Goal: Information Seeking & Learning: Understand process/instructions

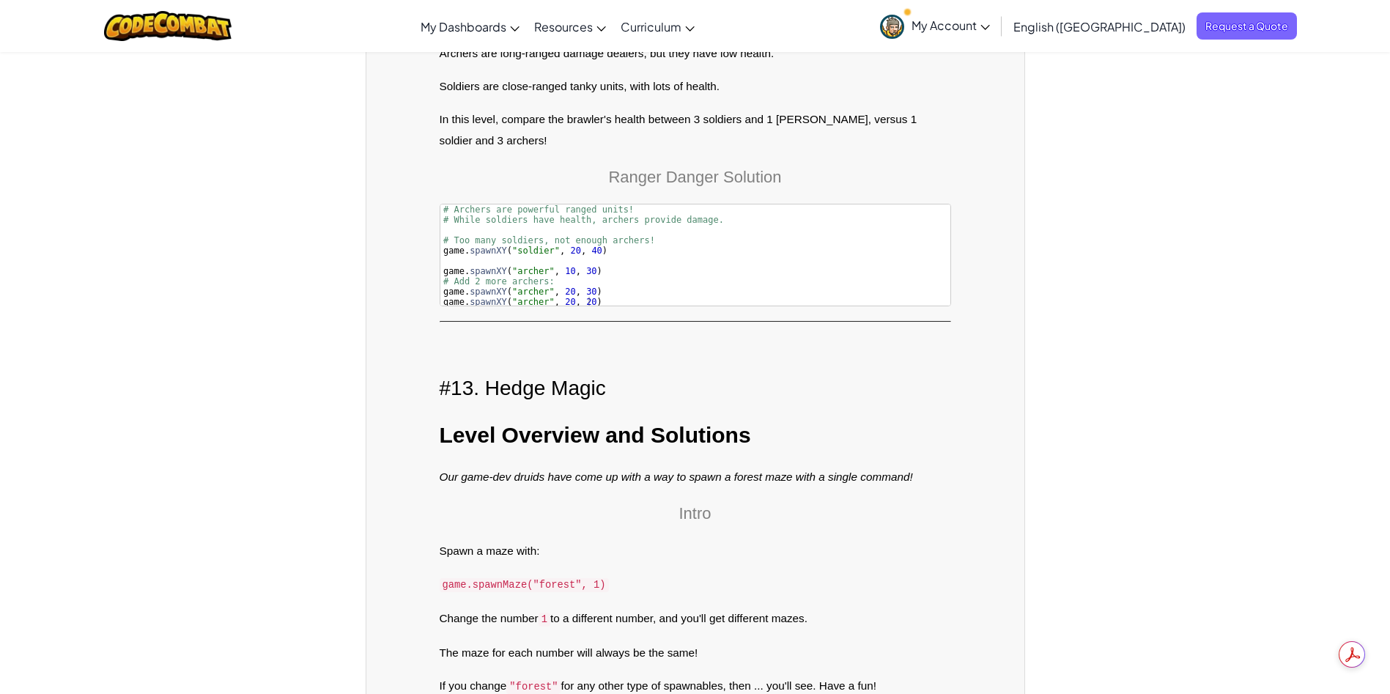
scroll to position [9309, 0]
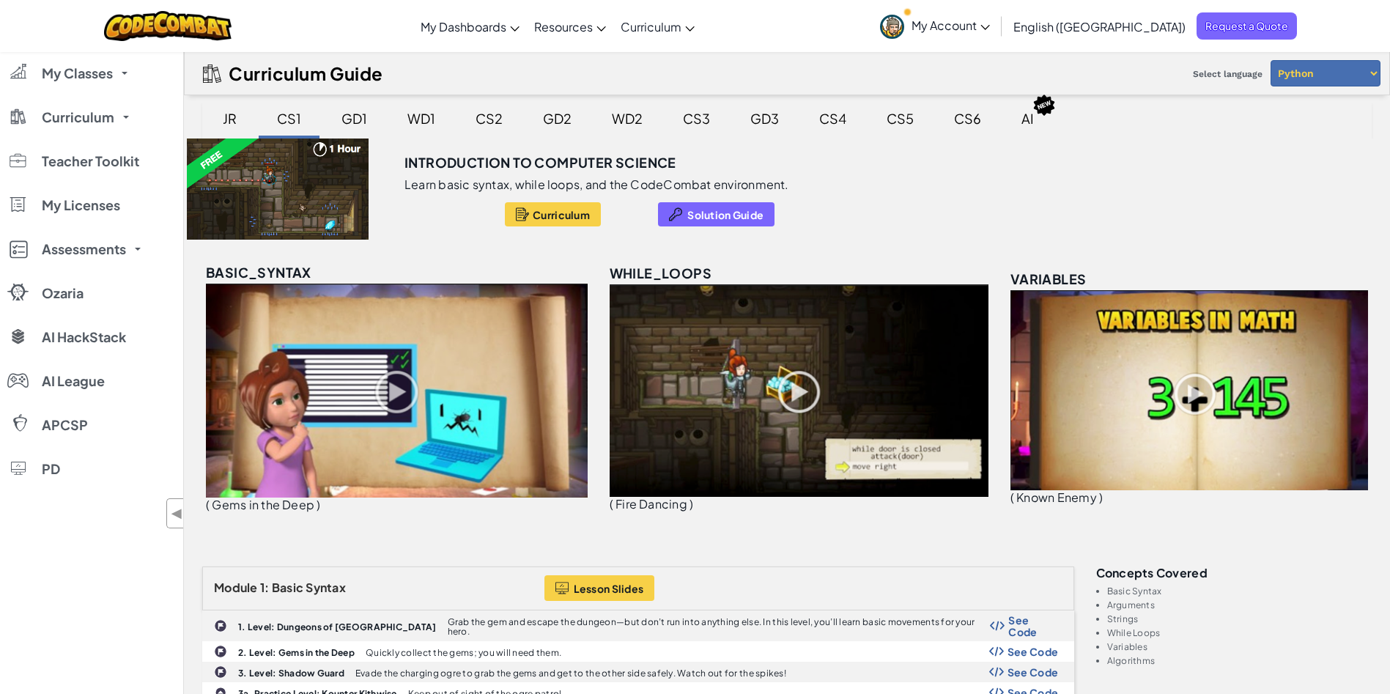
click at [344, 115] on div "GD1" at bounding box center [354, 118] width 55 height 34
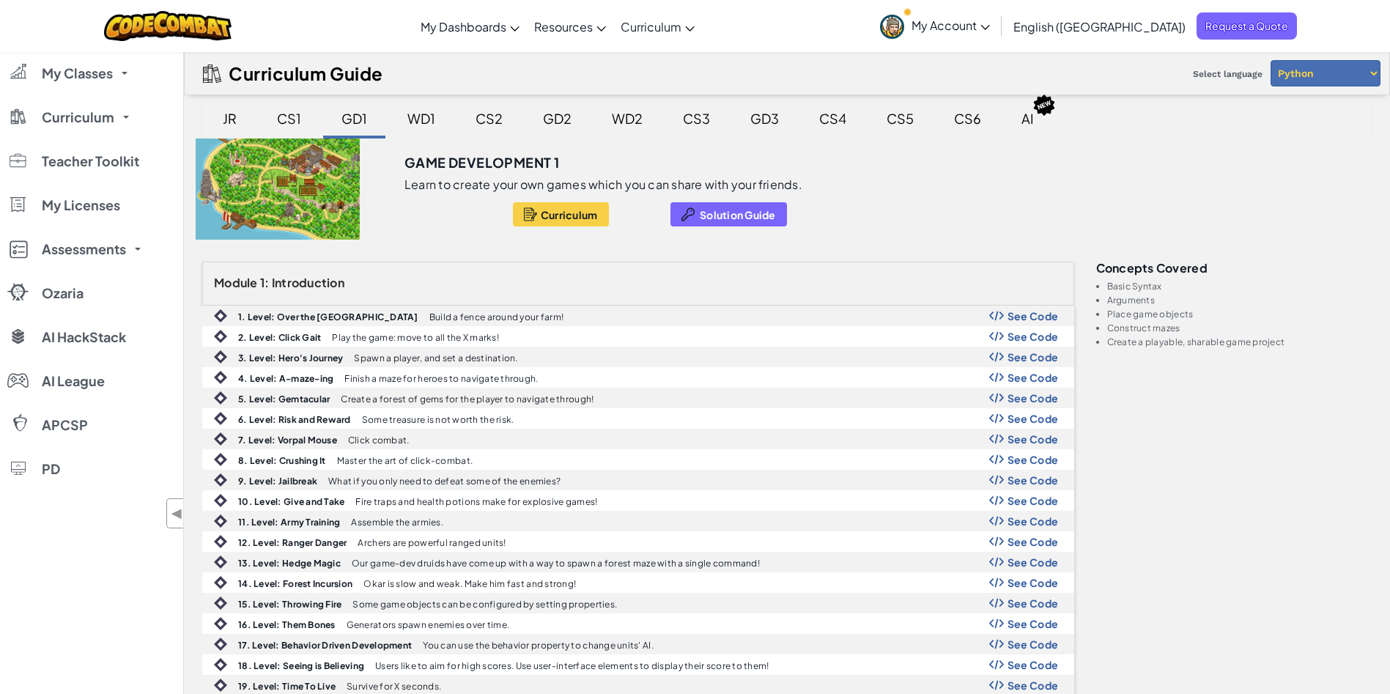
scroll to position [183, 0]
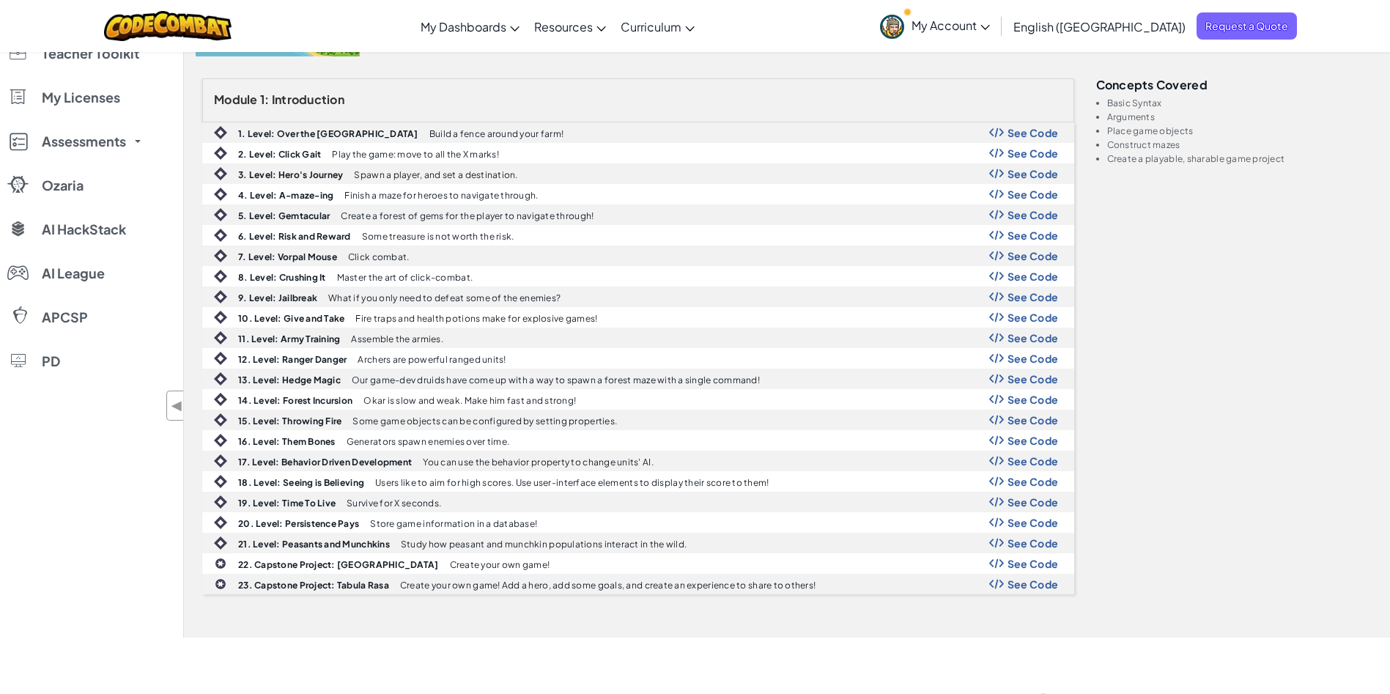
click at [1346, 255] on div "Module 1: Introduction 1. Level: Over the Garden Wall Build a fence around your…" at bounding box center [787, 346] width 1192 height 537
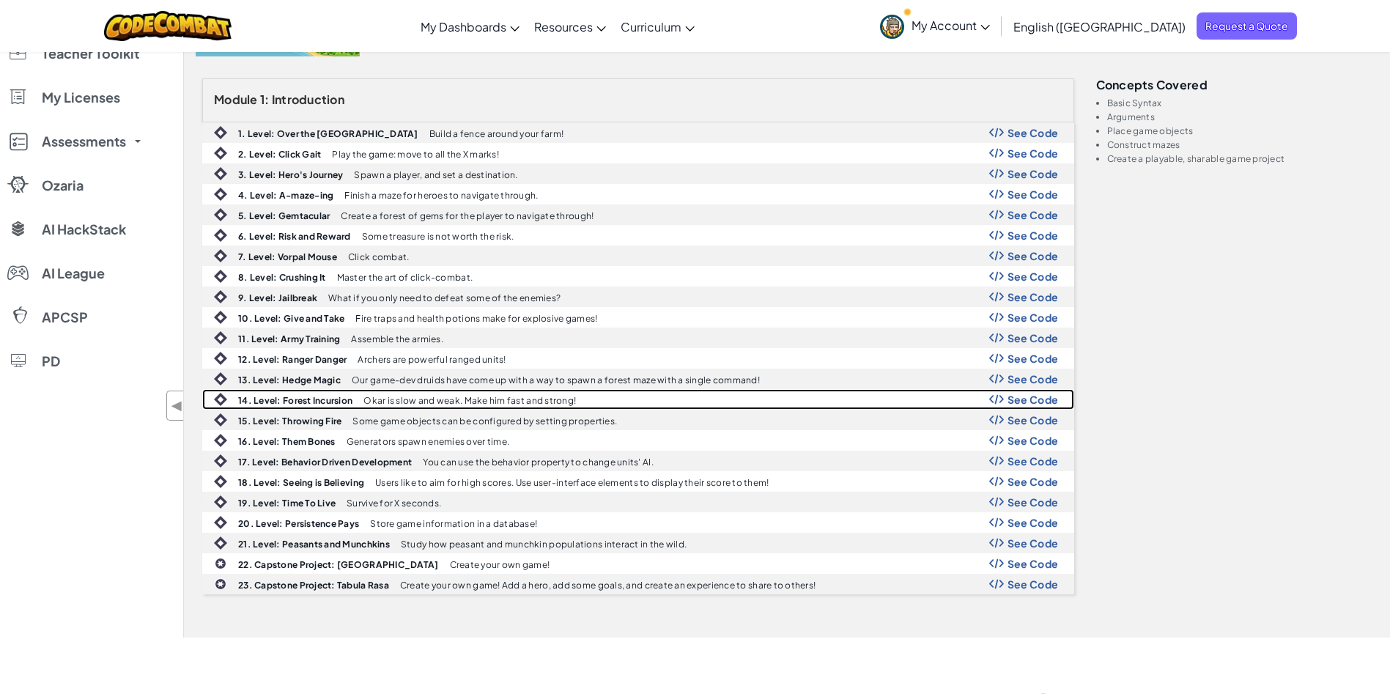
click at [1023, 396] on span "See Code" at bounding box center [1033, 400] width 51 height 12
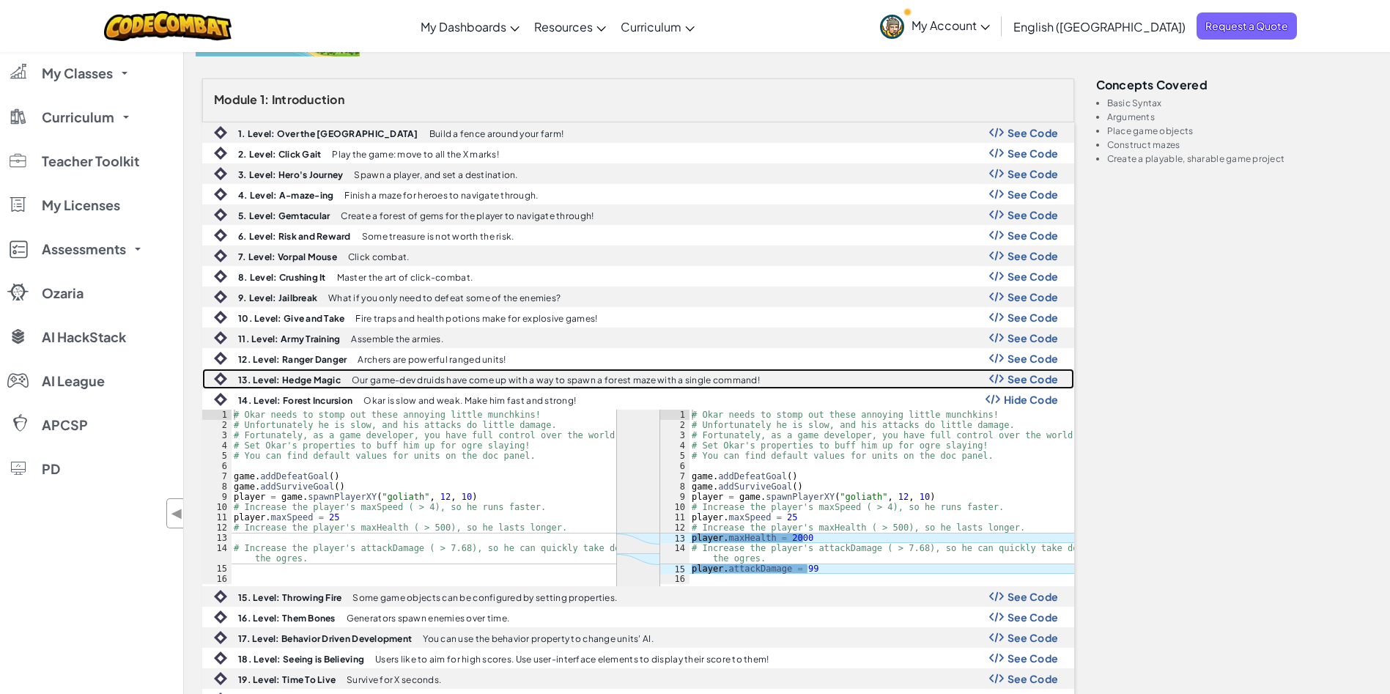
click at [1031, 376] on span "See Code" at bounding box center [1033, 379] width 51 height 12
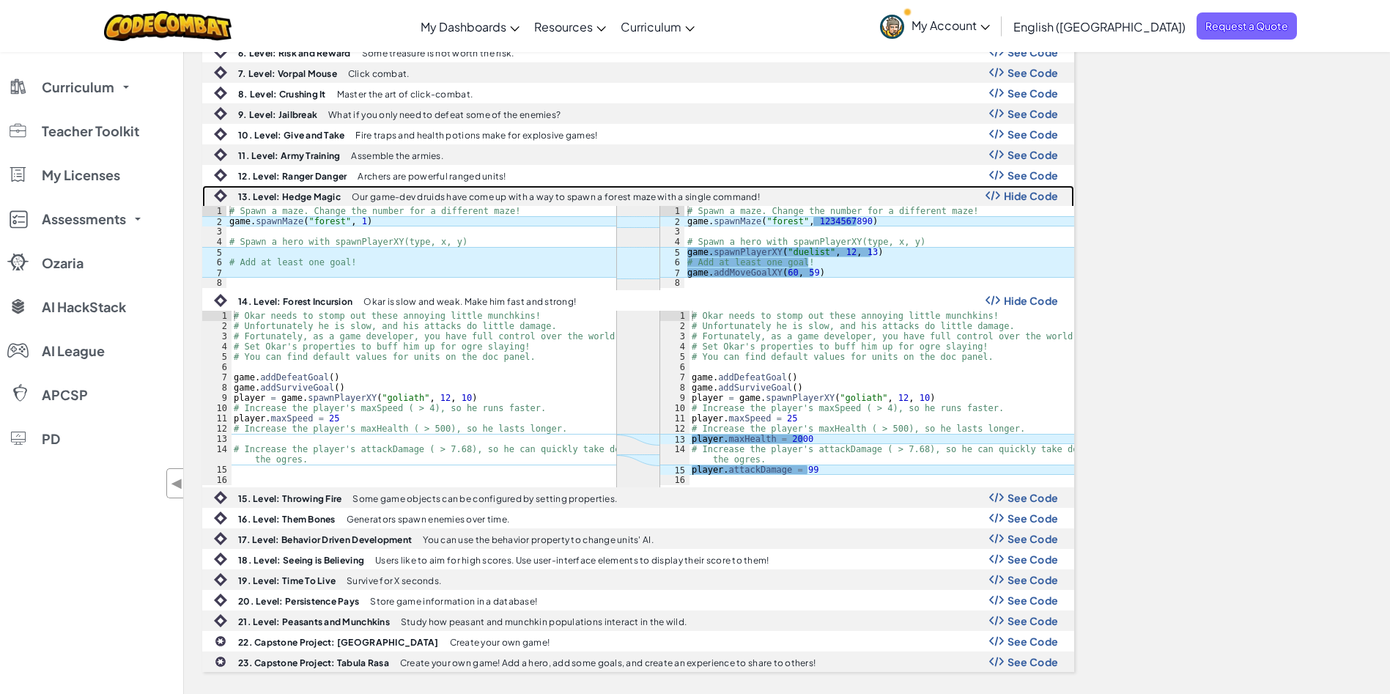
scroll to position [550, 0]
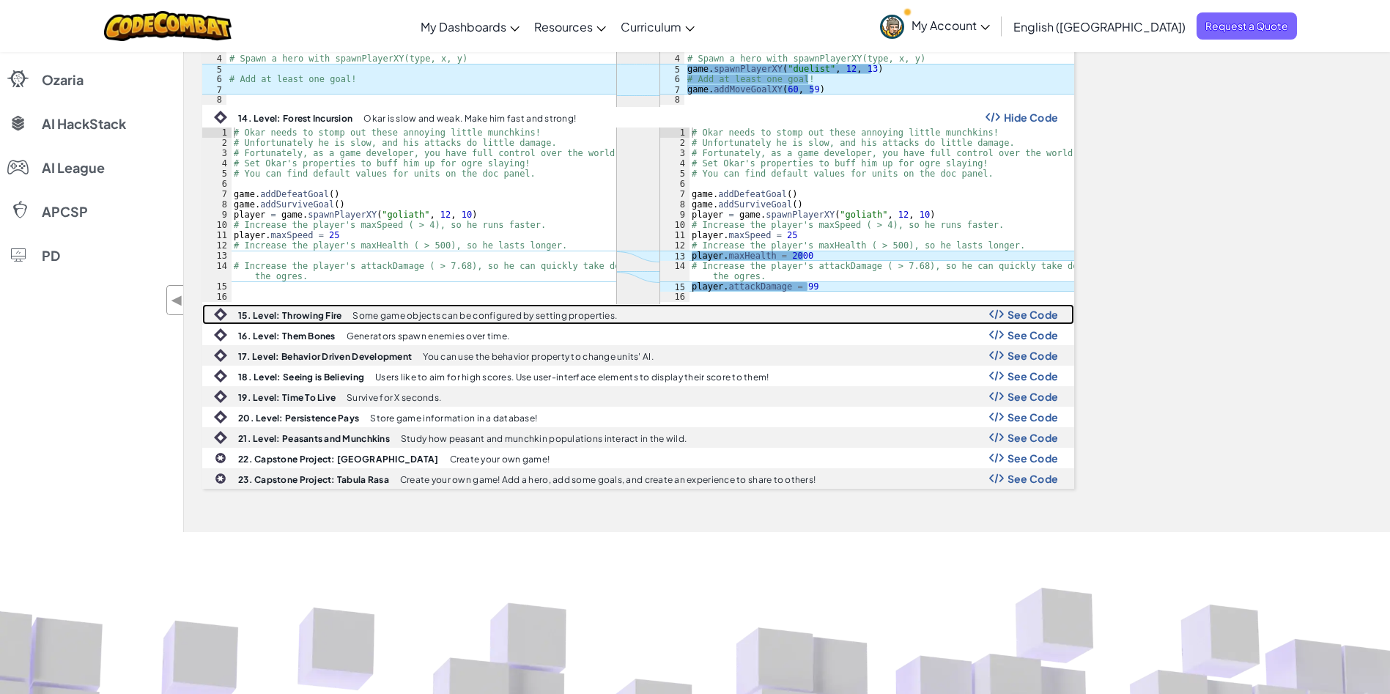
click at [1022, 314] on span "See Code" at bounding box center [1033, 315] width 51 height 12
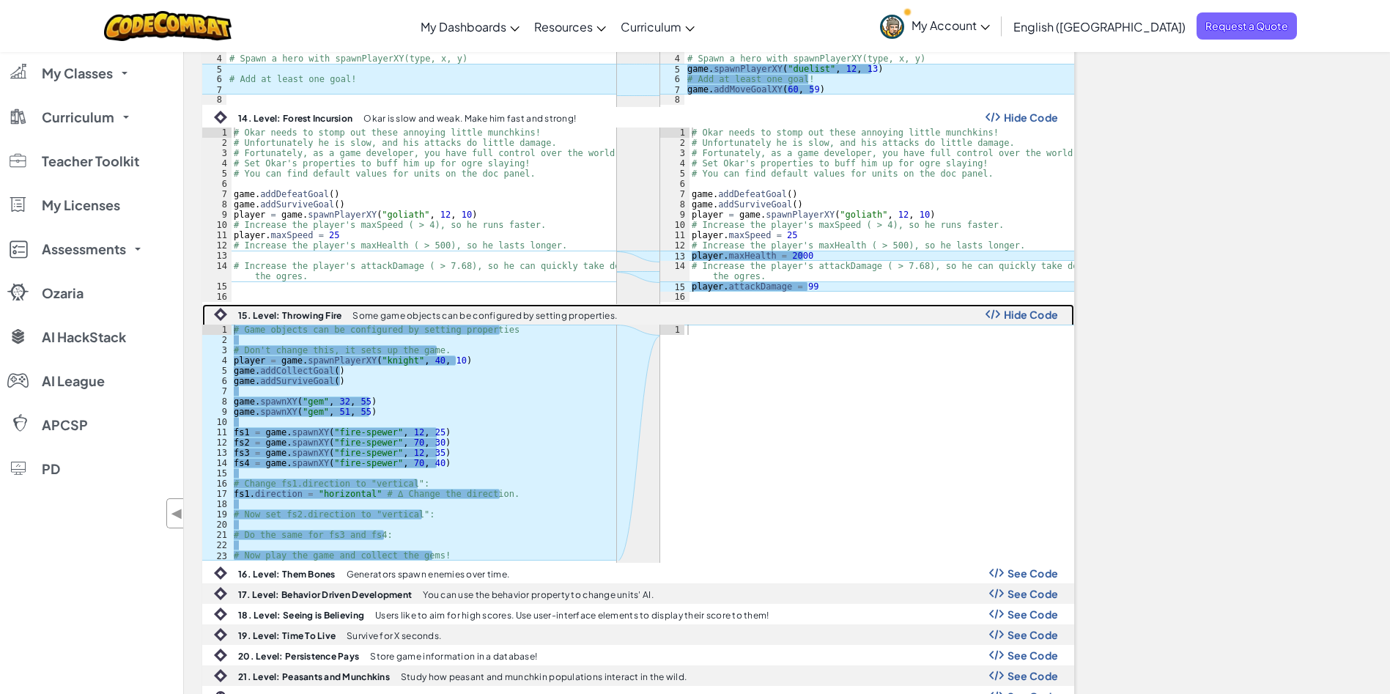
click at [1022, 314] on span "Hide Code" at bounding box center [1031, 315] width 55 height 12
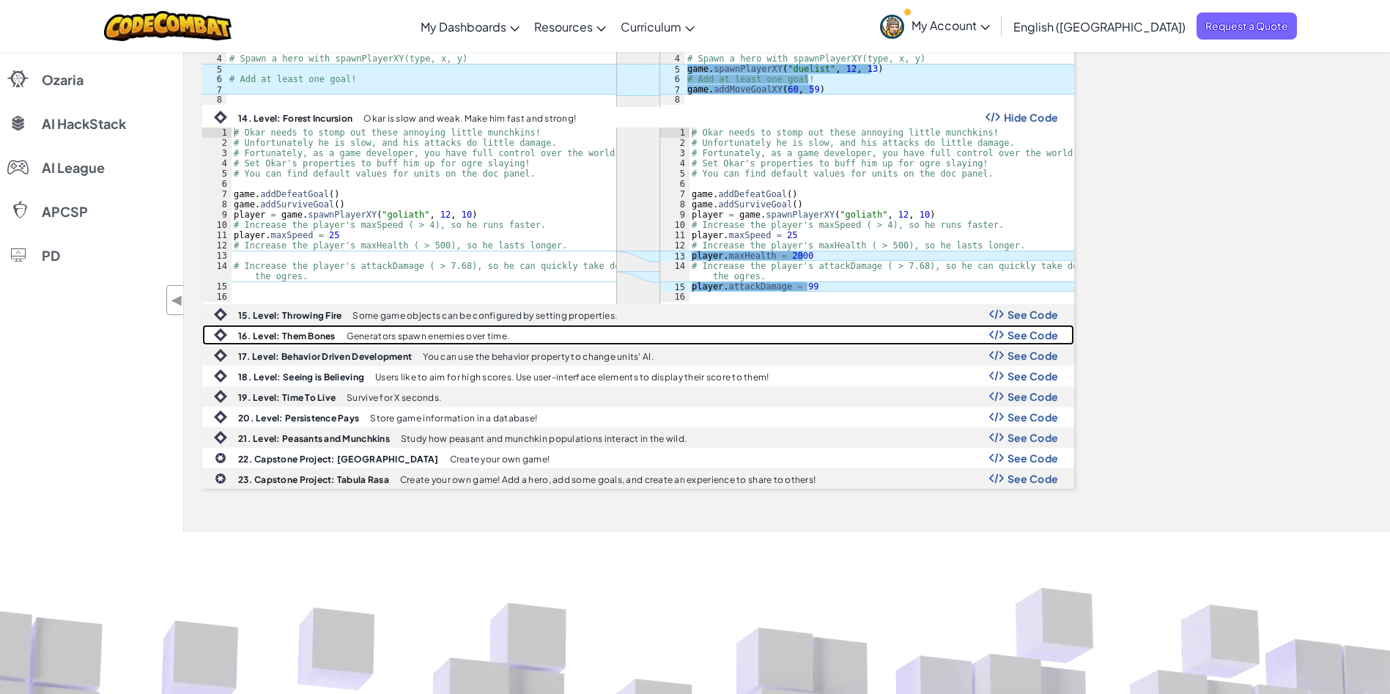
click at [1022, 338] on span "See Code" at bounding box center [1033, 335] width 51 height 12
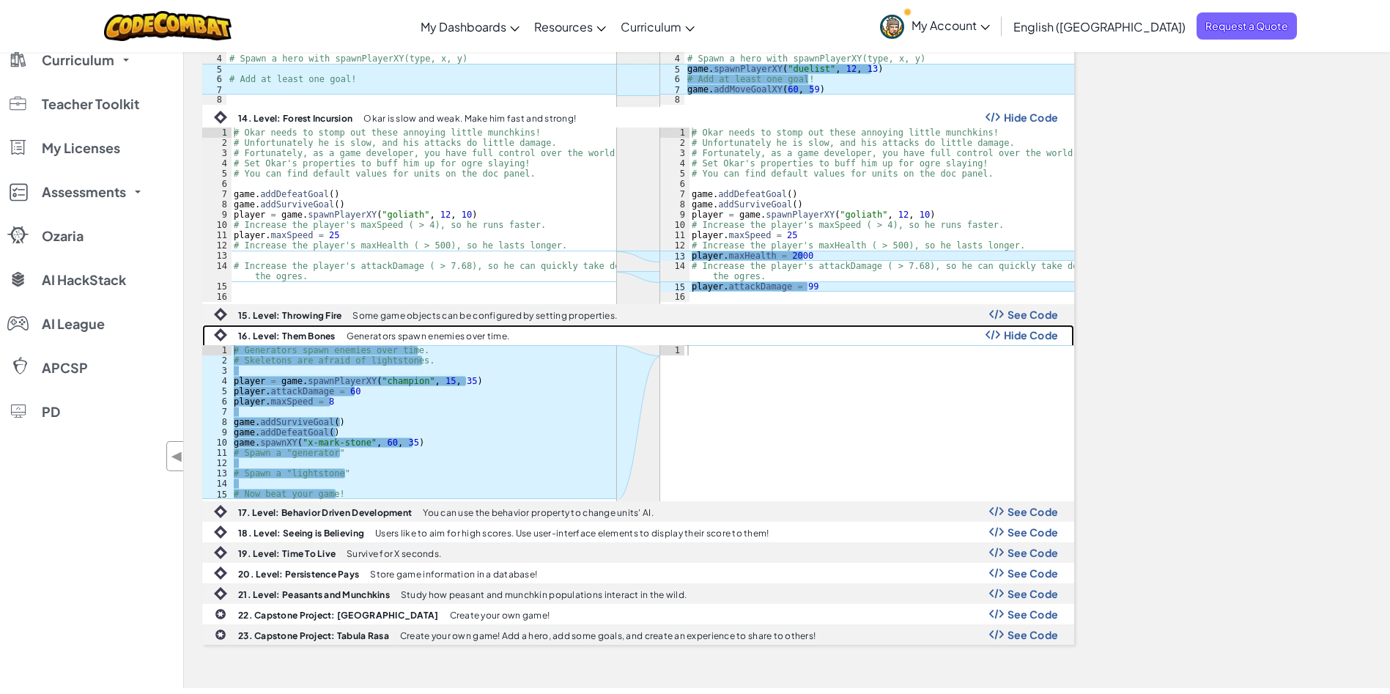
click at [1022, 338] on span "Hide Code" at bounding box center [1031, 335] width 55 height 12
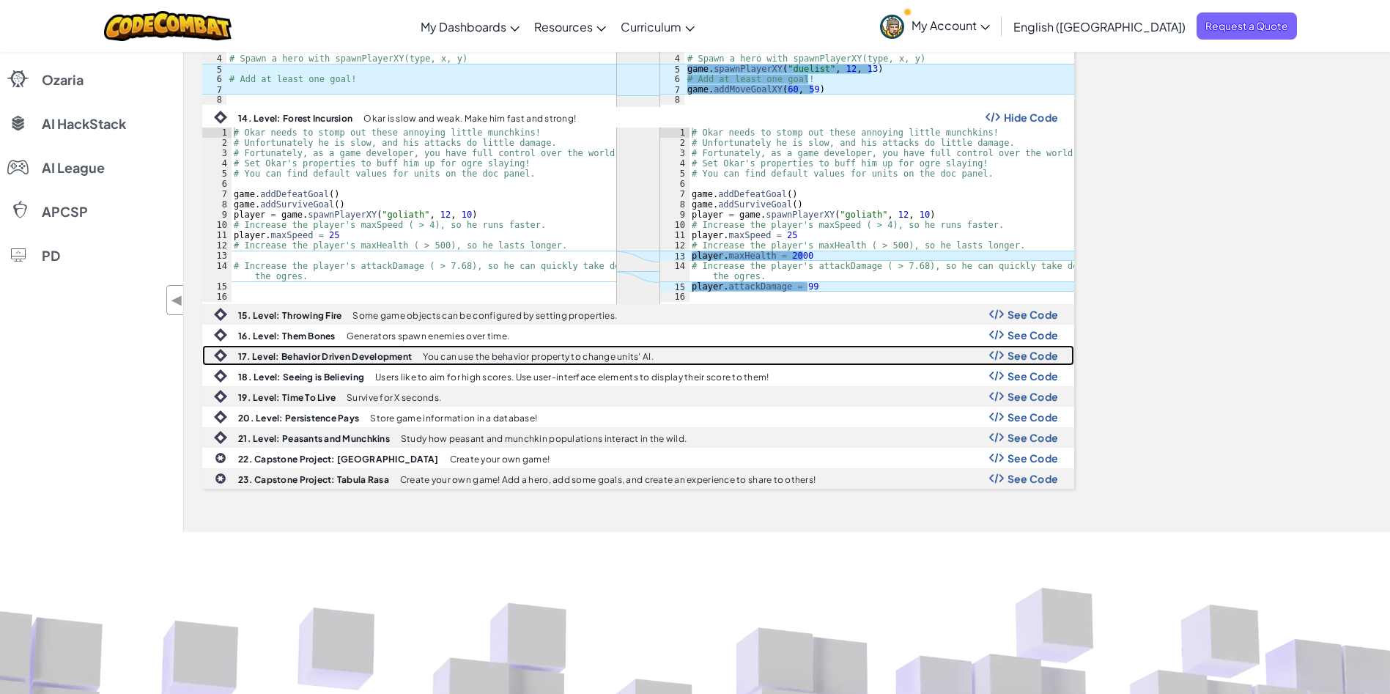
click at [1019, 361] on span "See Code" at bounding box center [1033, 356] width 51 height 12
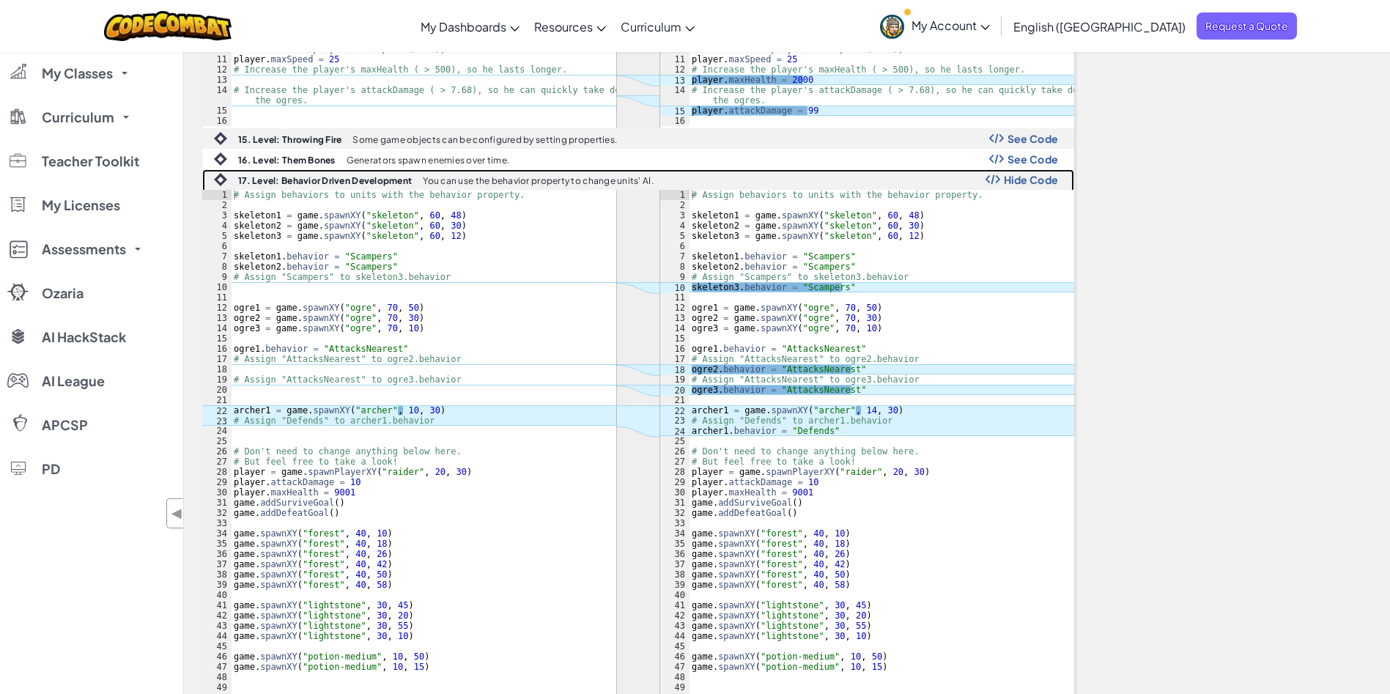
scroll to position [713, 0]
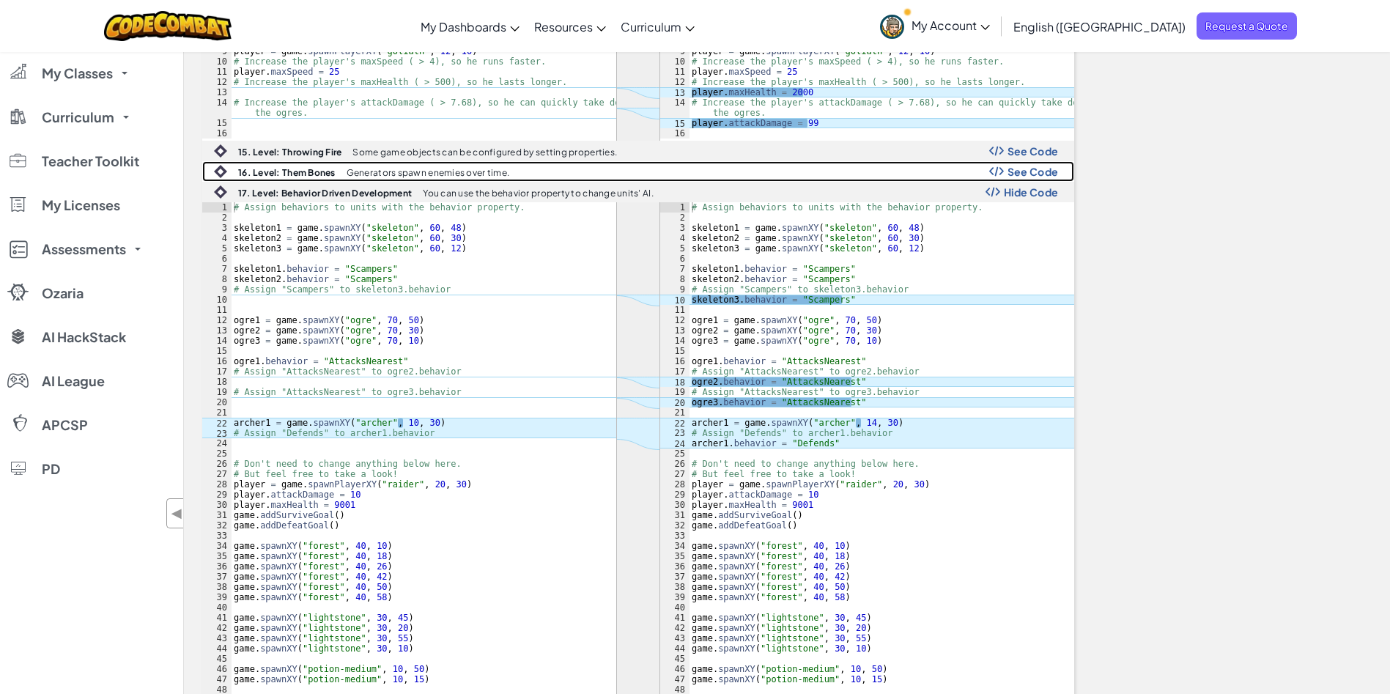
click at [1039, 173] on span "See Code" at bounding box center [1033, 172] width 51 height 12
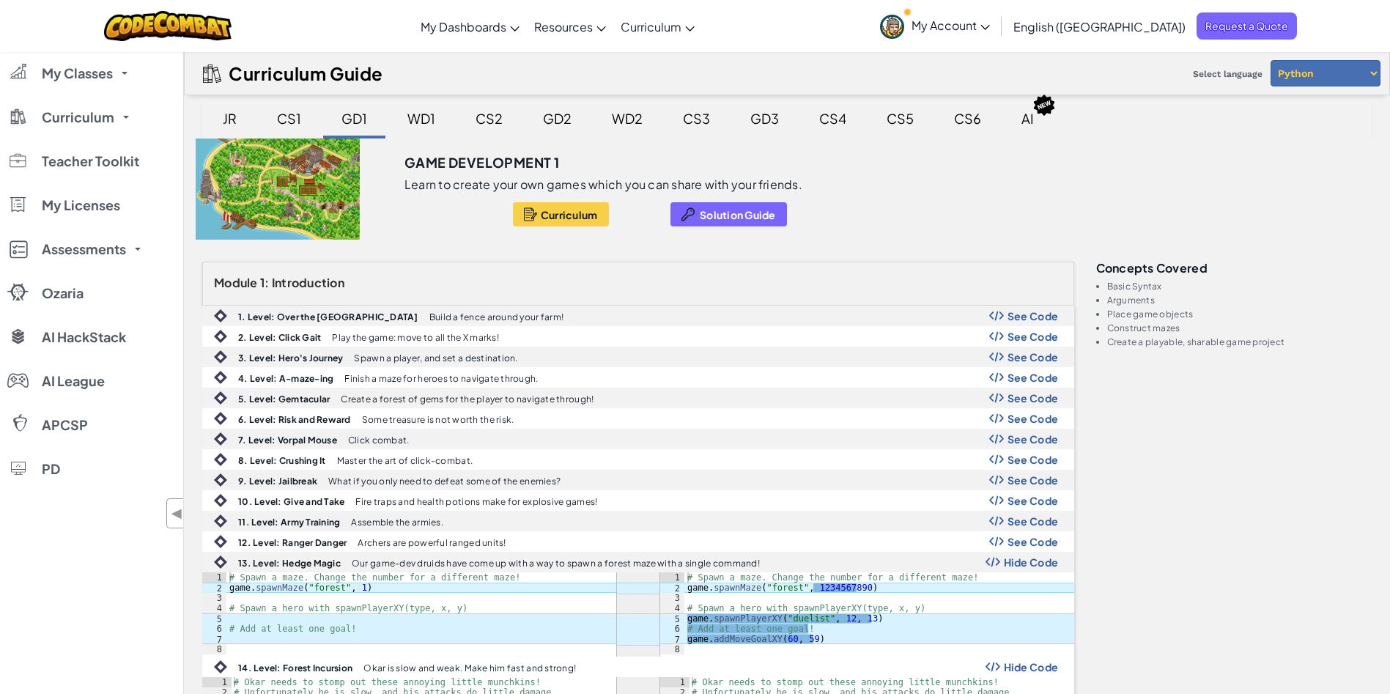
scroll to position [733, 0]
